Goal: Task Accomplishment & Management: Manage account settings

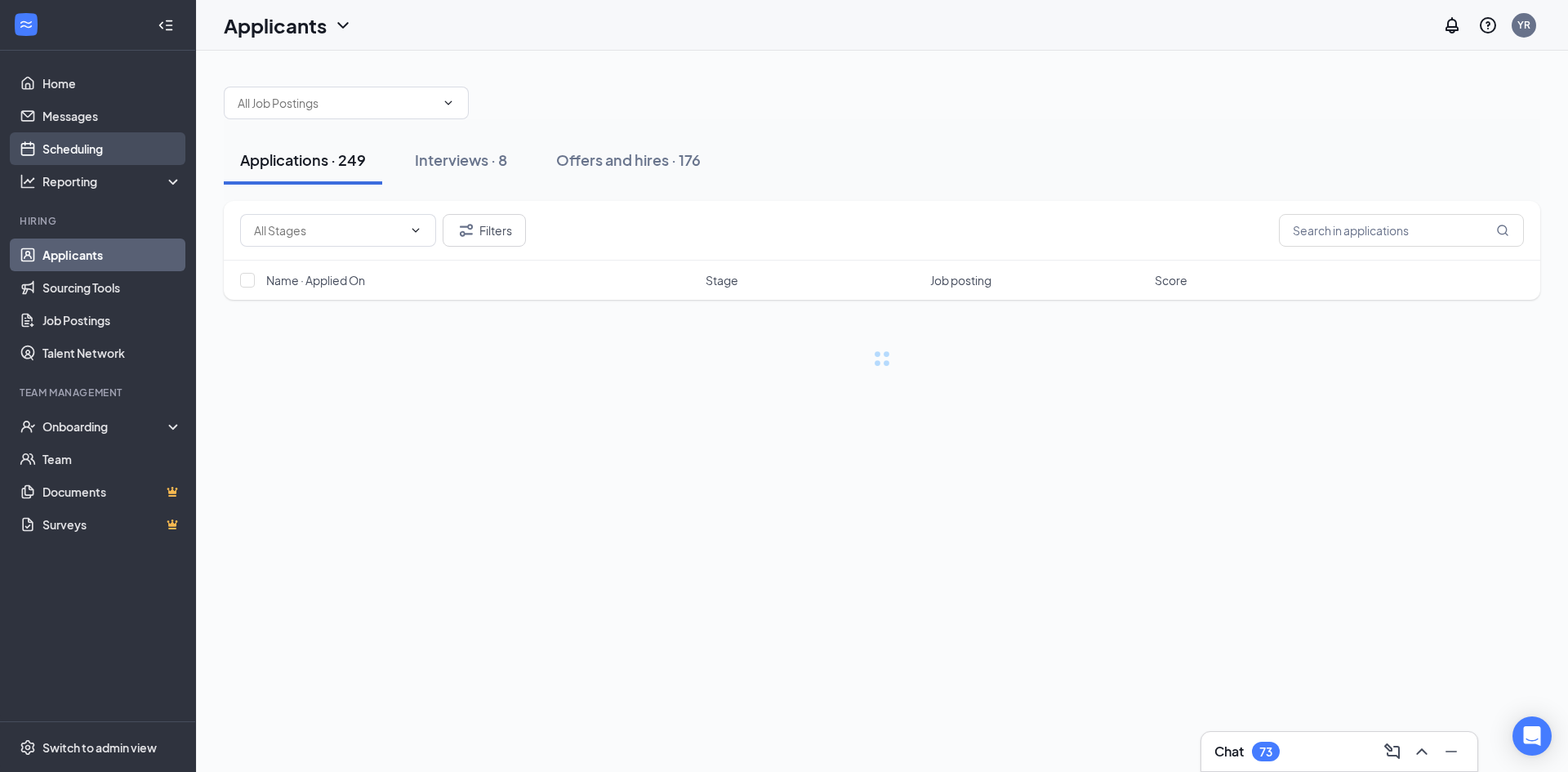
click at [129, 140] on link "Scheduling" at bounding box center [112, 149] width 139 height 33
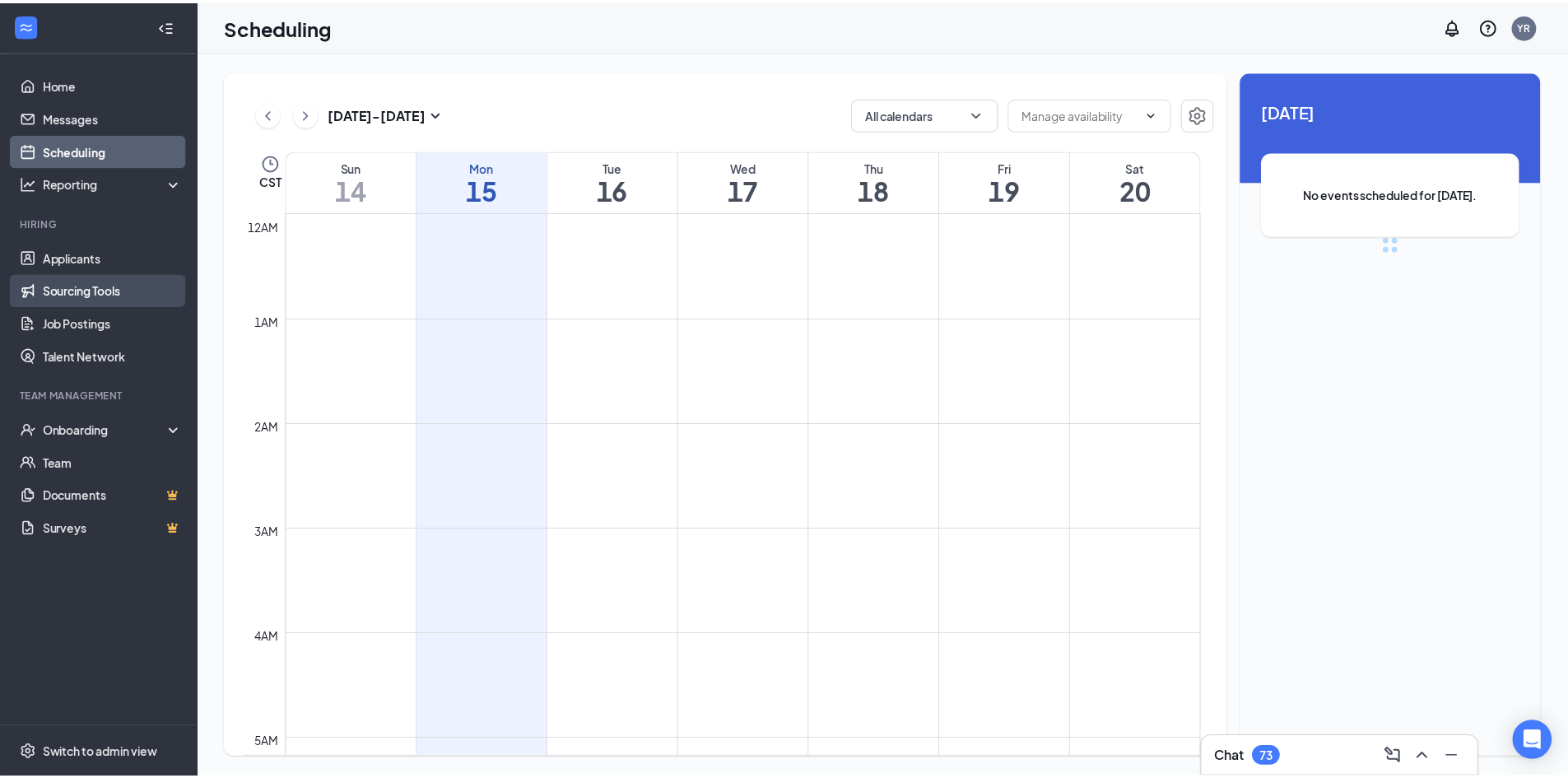
scroll to position [809, 0]
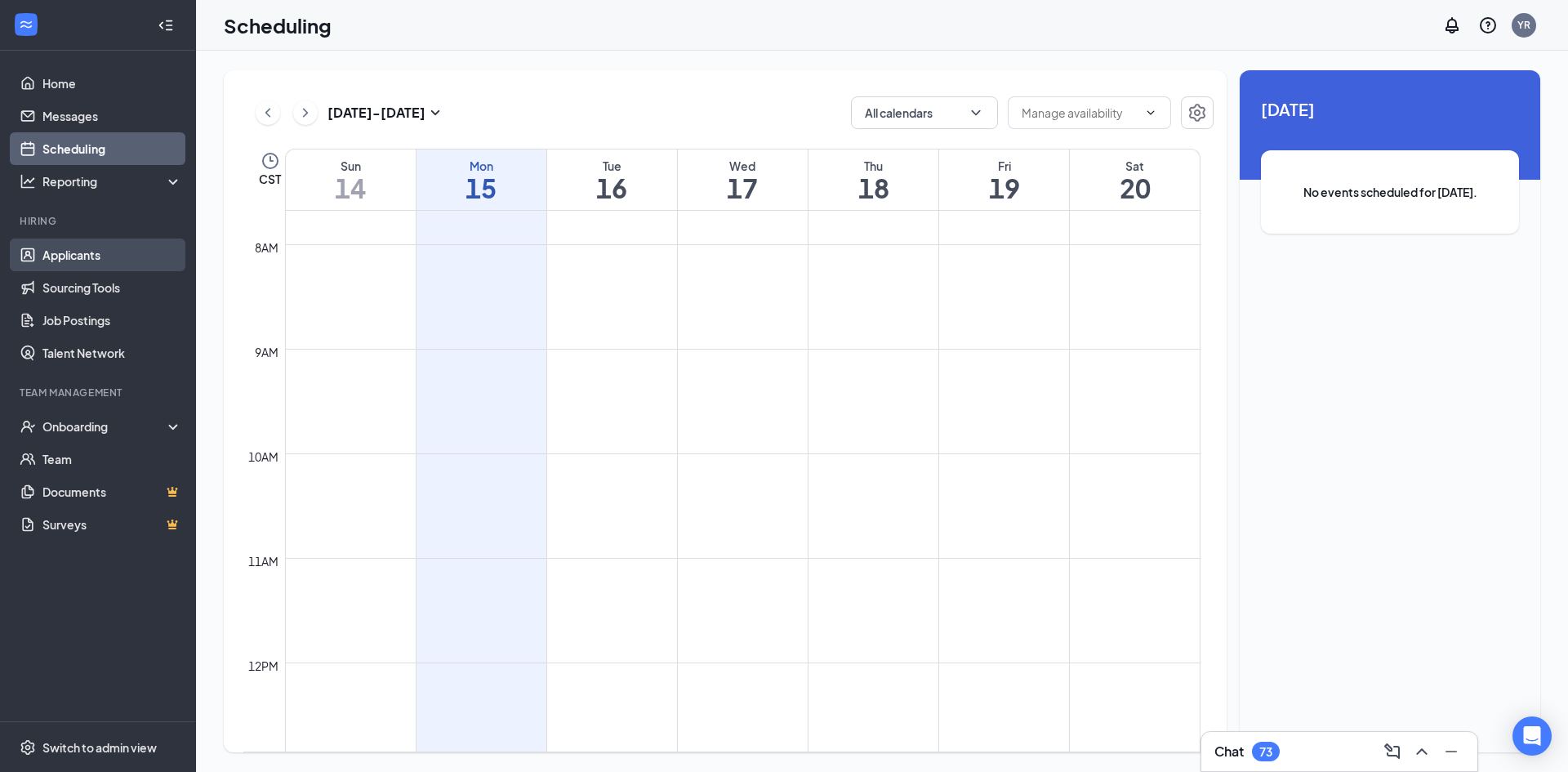
click at [86, 243] on link "Applicants" at bounding box center [112, 254] width 139 height 33
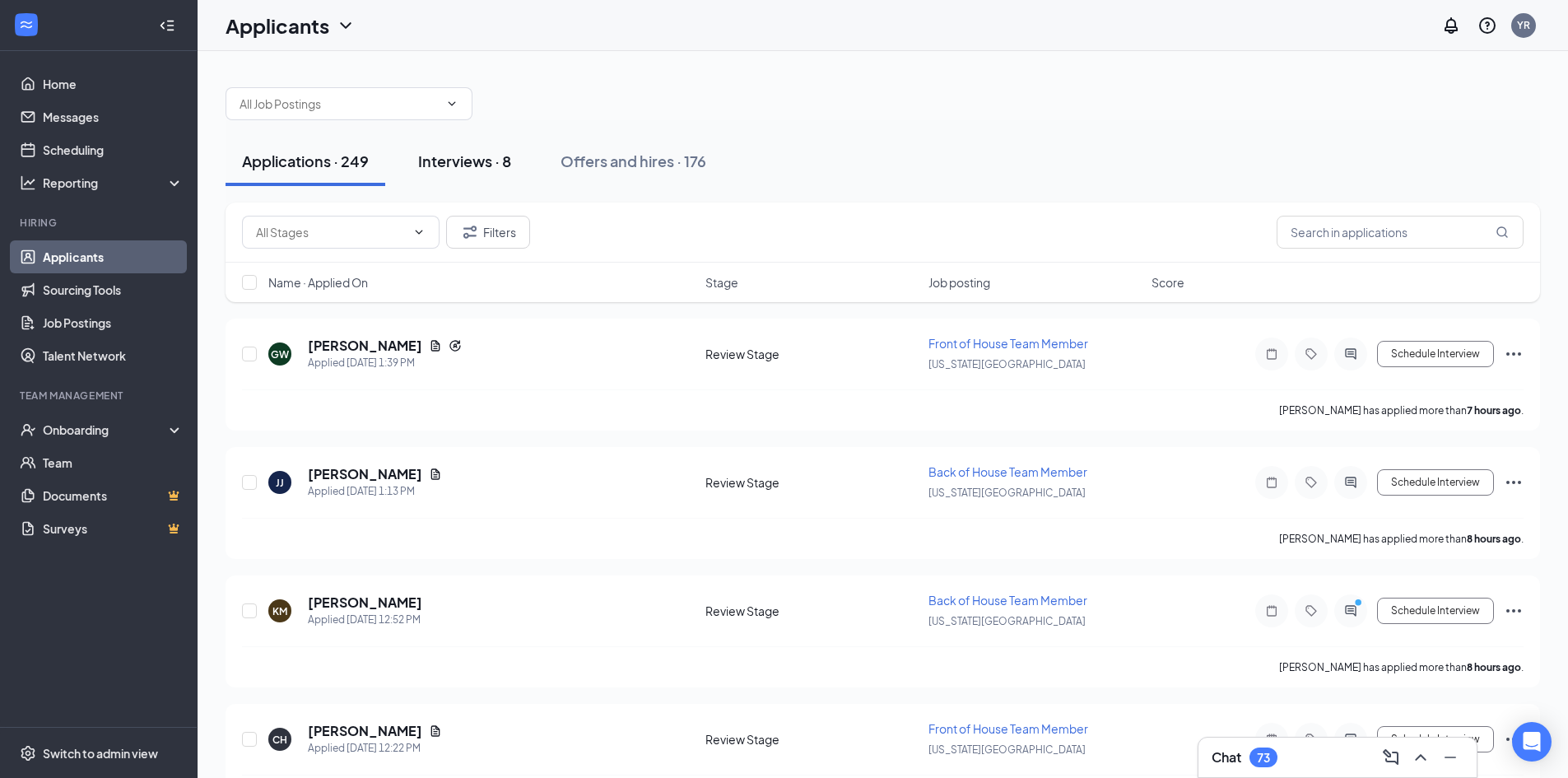
click at [499, 168] on div "Interviews · 8" at bounding box center [464, 160] width 93 height 20
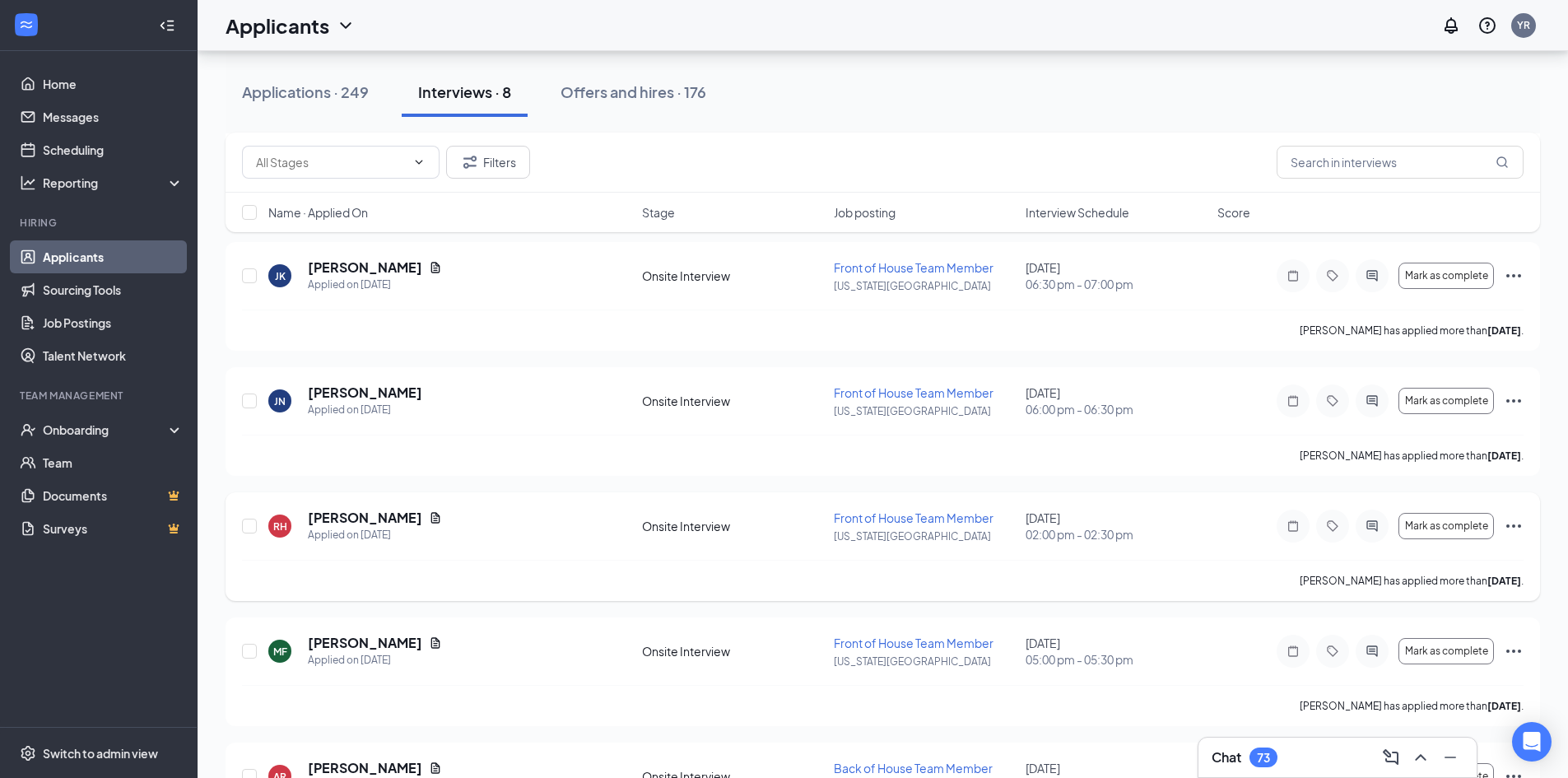
scroll to position [493, 0]
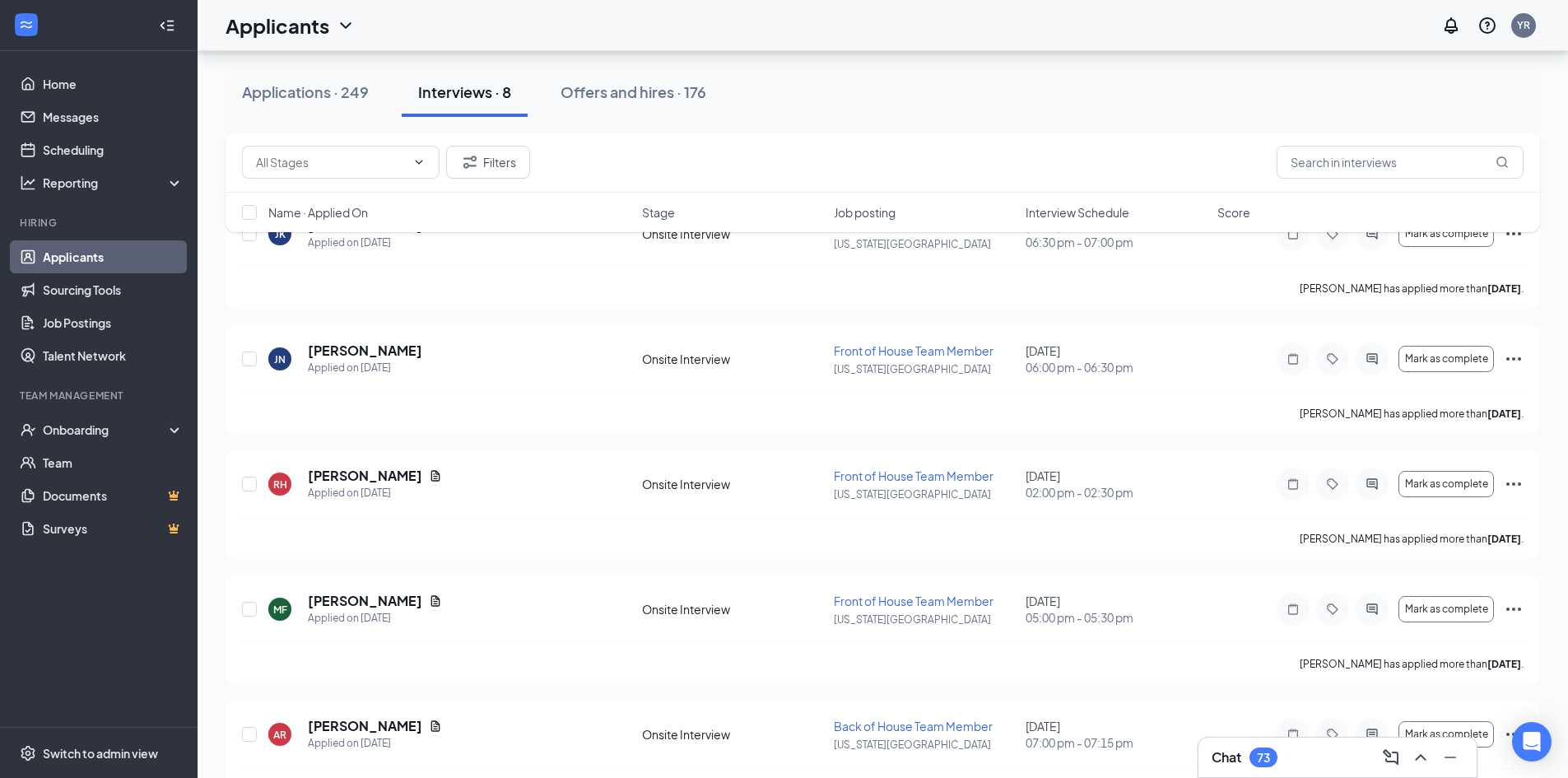
click at [778, 108] on div "Applications · 249 Interviews · 8 Offers and hires · 176" at bounding box center [882, 92] width 1314 height 50
click at [778, 477] on icon "Ellipses" at bounding box center [1513, 484] width 20 height 19
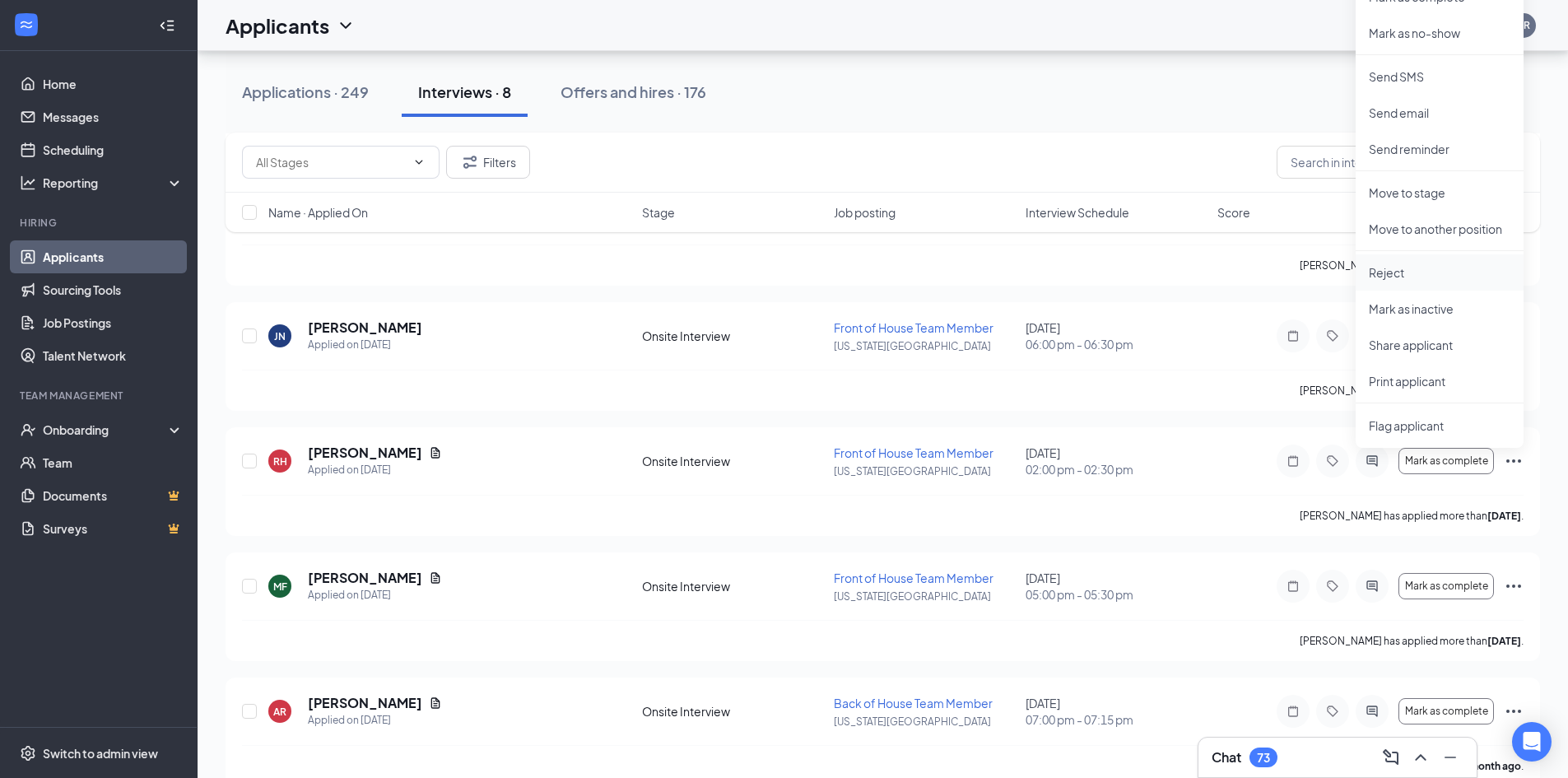
scroll to position [545, 0]
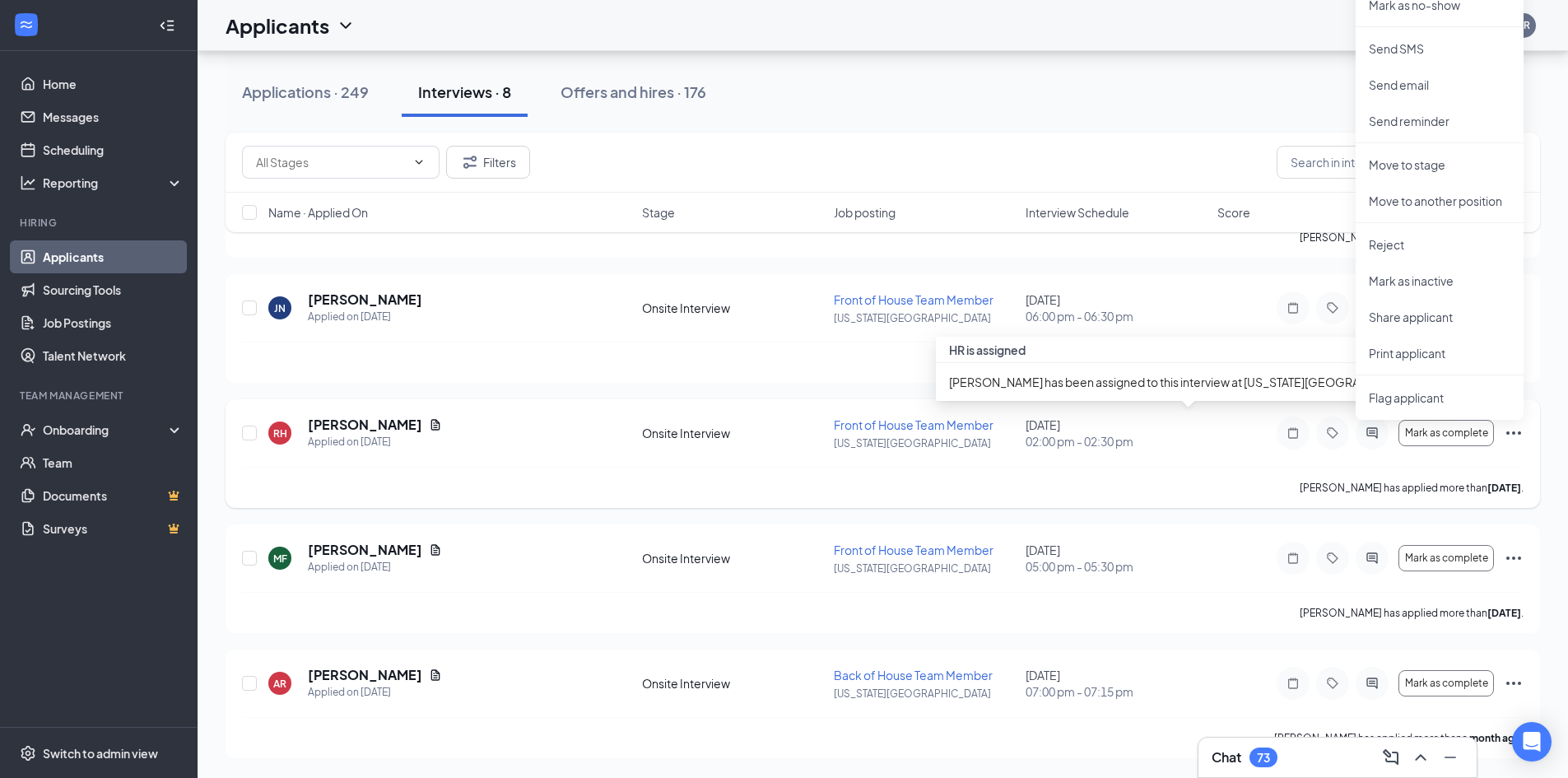
click at [778, 427] on div "[DATE] 02:00 pm - 02:30 pm" at bounding box center [1117, 433] width 182 height 33
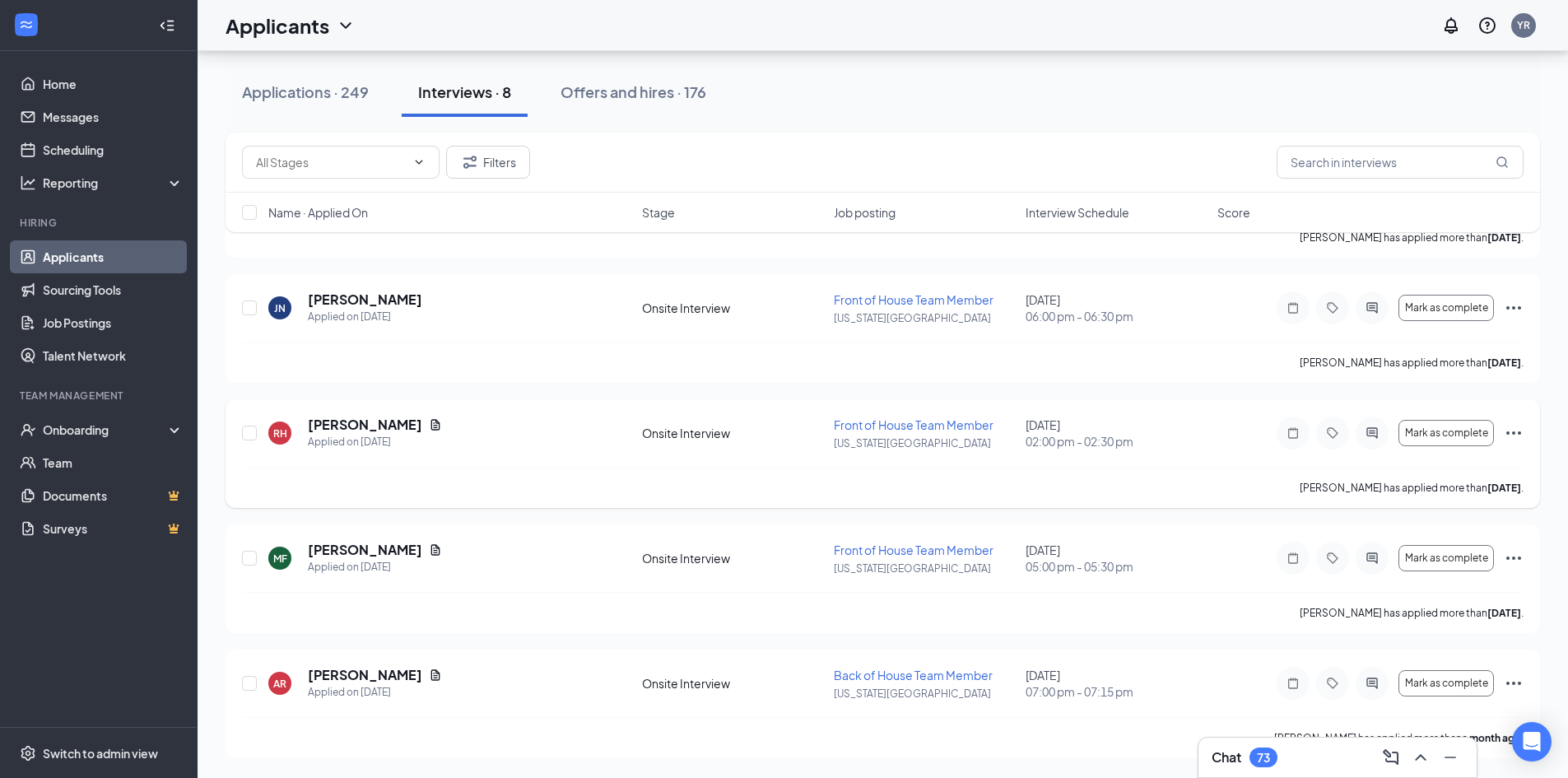
click at [778, 431] on icon "Ellipses" at bounding box center [1513, 433] width 20 height 19
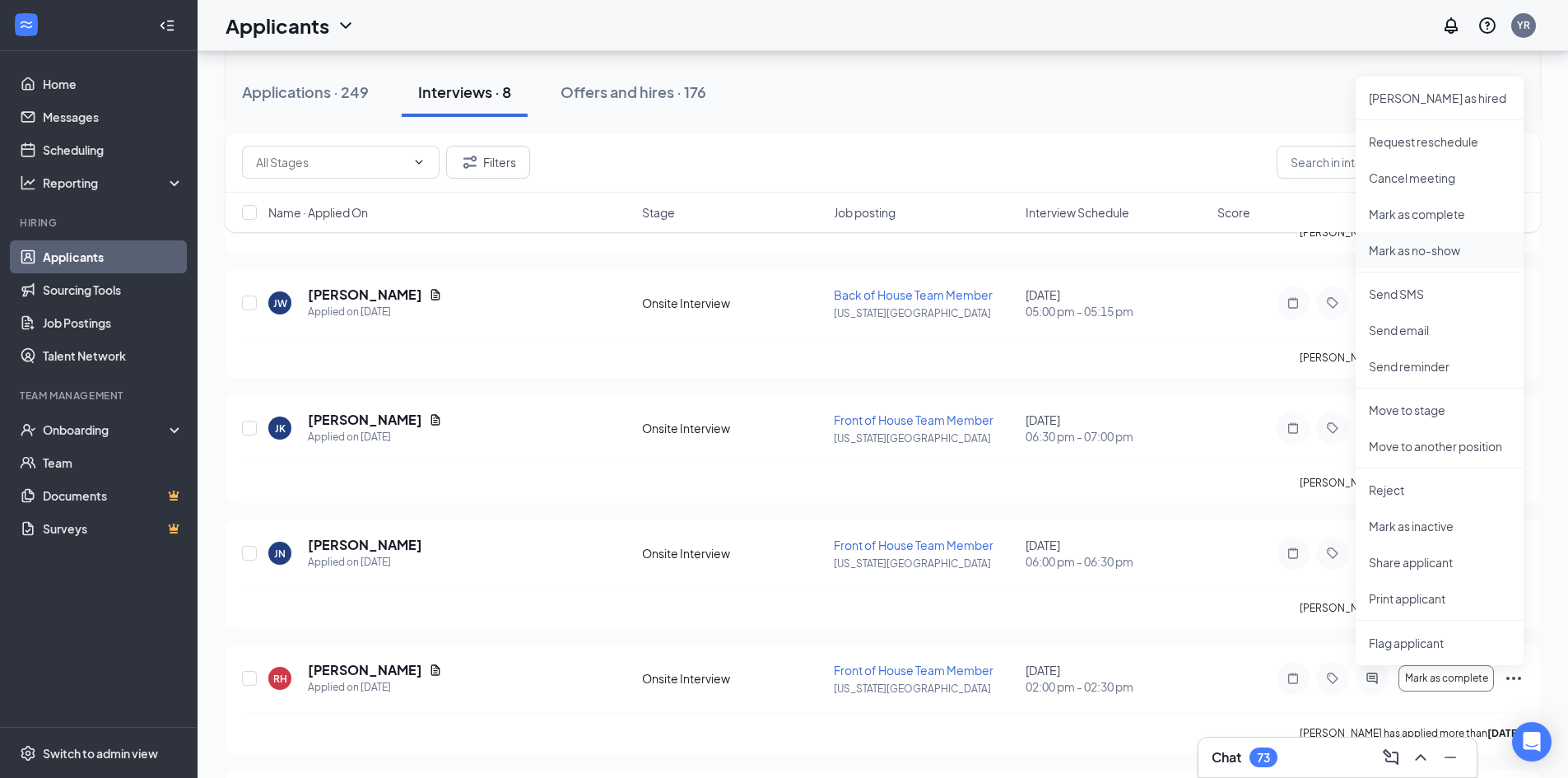
scroll to position [298, 0]
click at [778, 145] on p "Request reschedule" at bounding box center [1439, 142] width 141 height 17
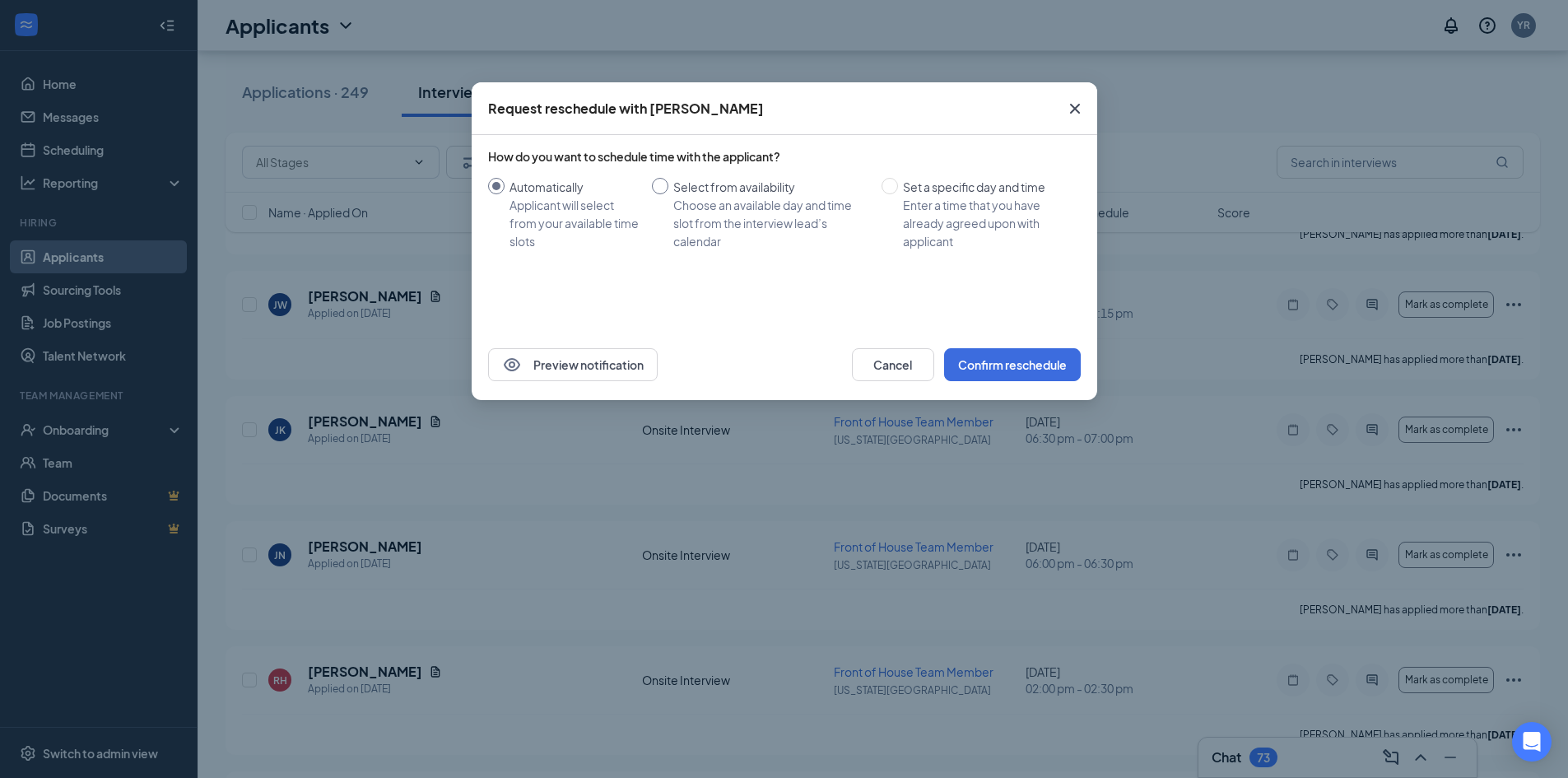
click at [693, 191] on div "Select from availability" at bounding box center [770, 186] width 195 height 19
click at [668, 191] on input "Select from availability Choose an available day and time slot from the intervi…" at bounding box center [659, 185] width 17 height 17
radio input "true"
radio input "false"
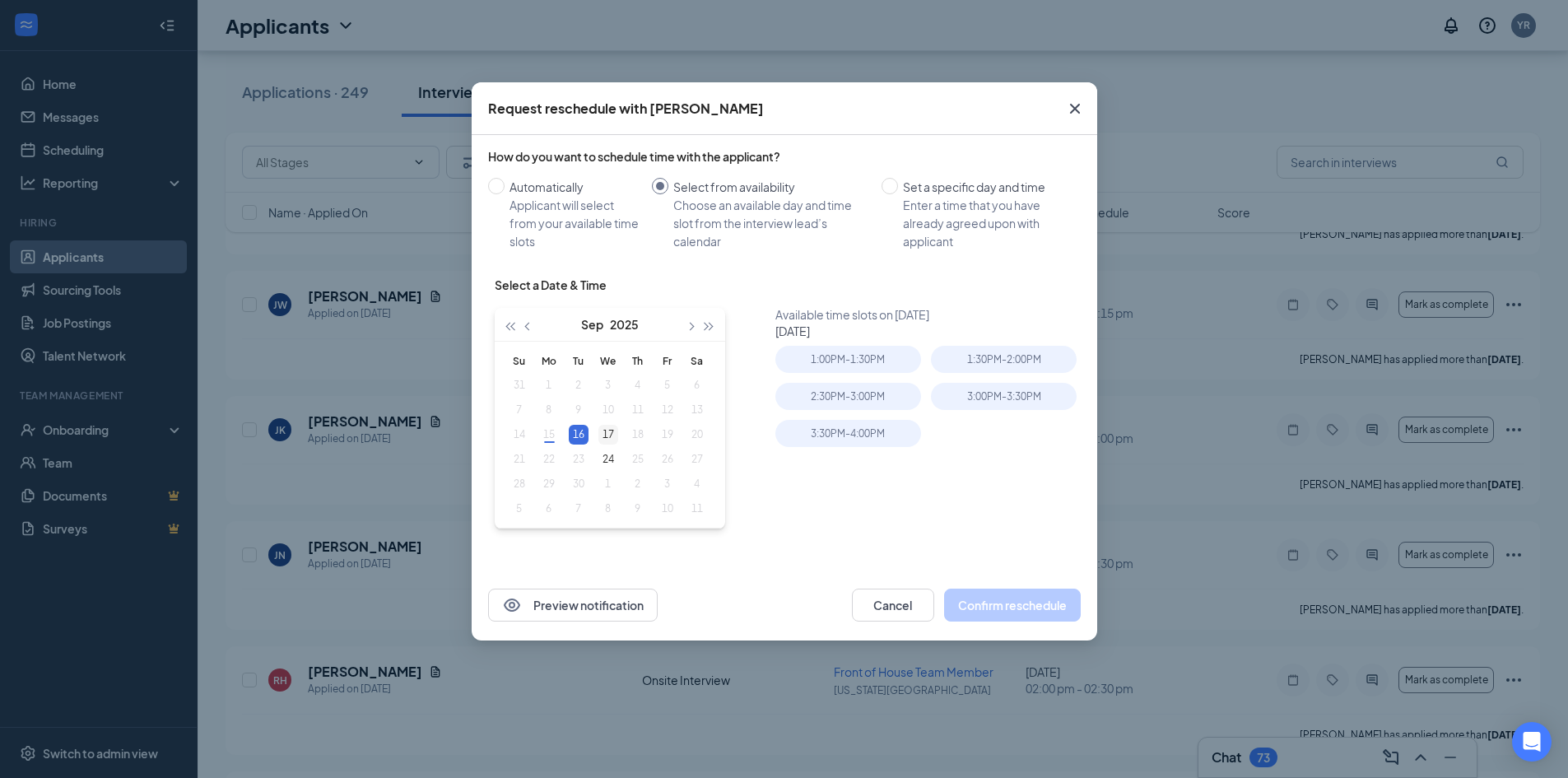
type input "[DATE]"
click at [609, 435] on div "17" at bounding box center [608, 435] width 20 height 19
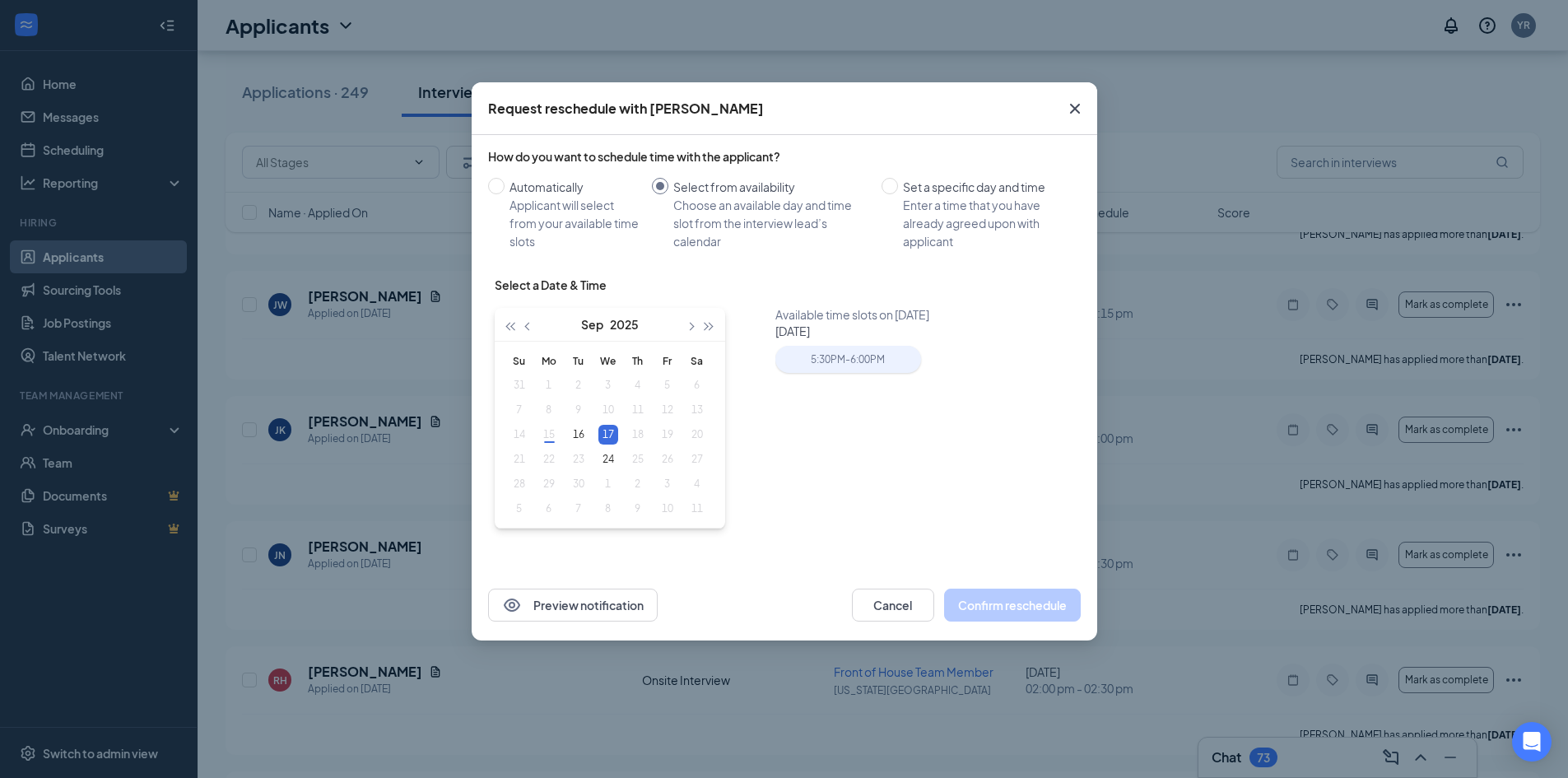
click at [778, 365] on div "5:30PM - 6:00PM" at bounding box center [847, 359] width 145 height 27
click at [778, 603] on button "Confirm reschedule" at bounding box center [1012, 604] width 137 height 33
